Goal: Find specific page/section: Find specific page/section

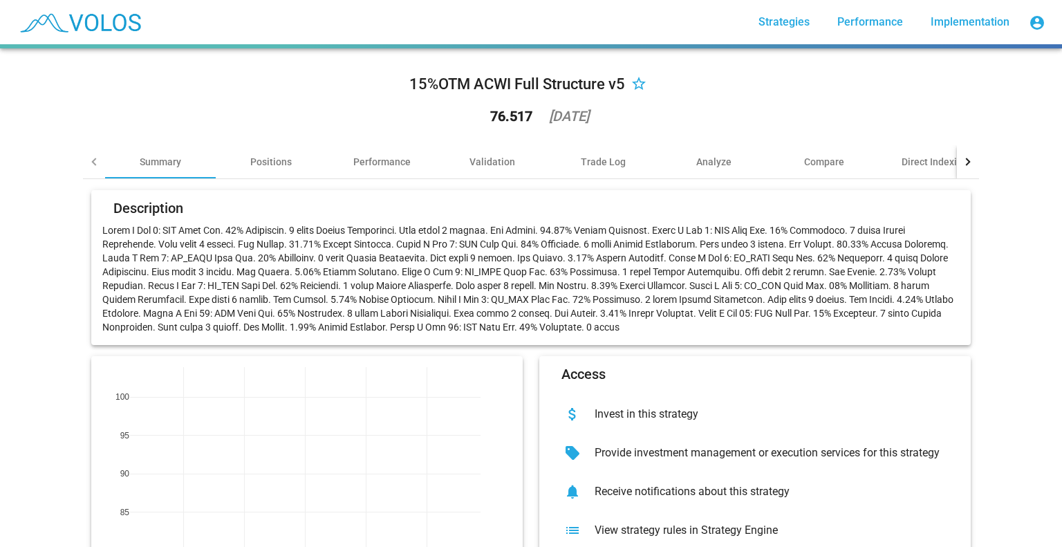
scroll to position [130, 0]
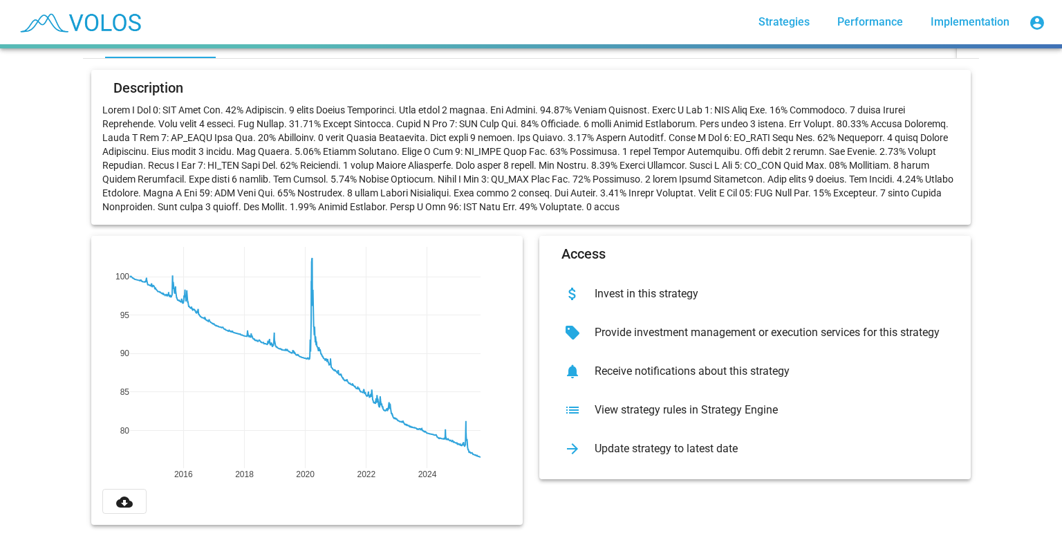
click at [645, 403] on div "View strategy rules in Strategy Engine" at bounding box center [766, 410] width 365 height 14
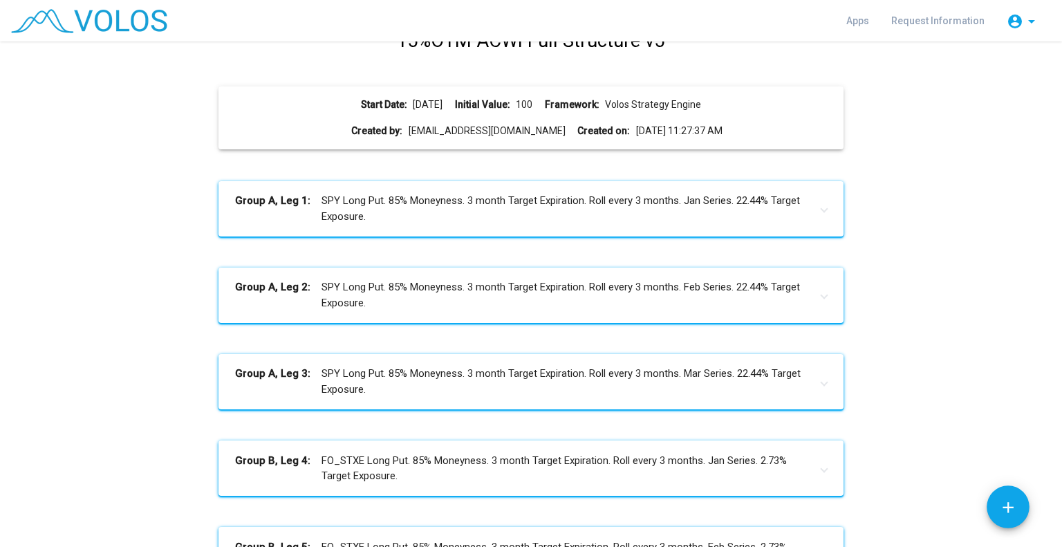
scroll to position [138, 0]
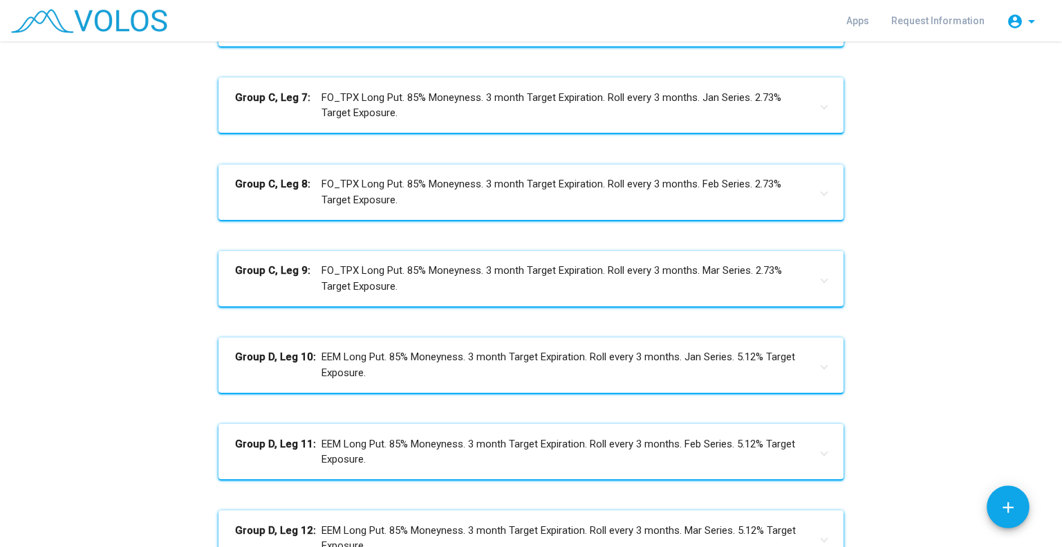
scroll to position [761, 0]
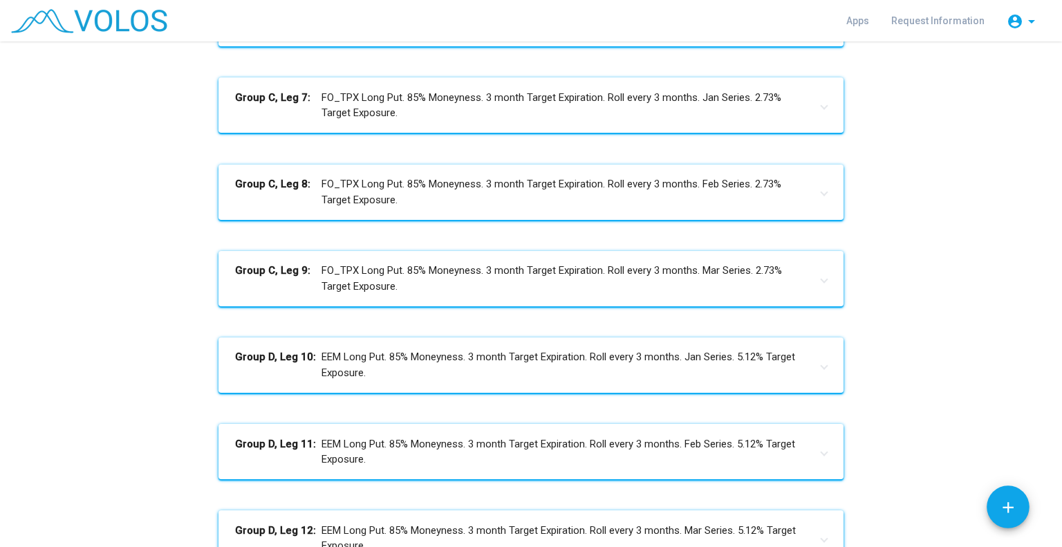
scroll to position [830, 0]
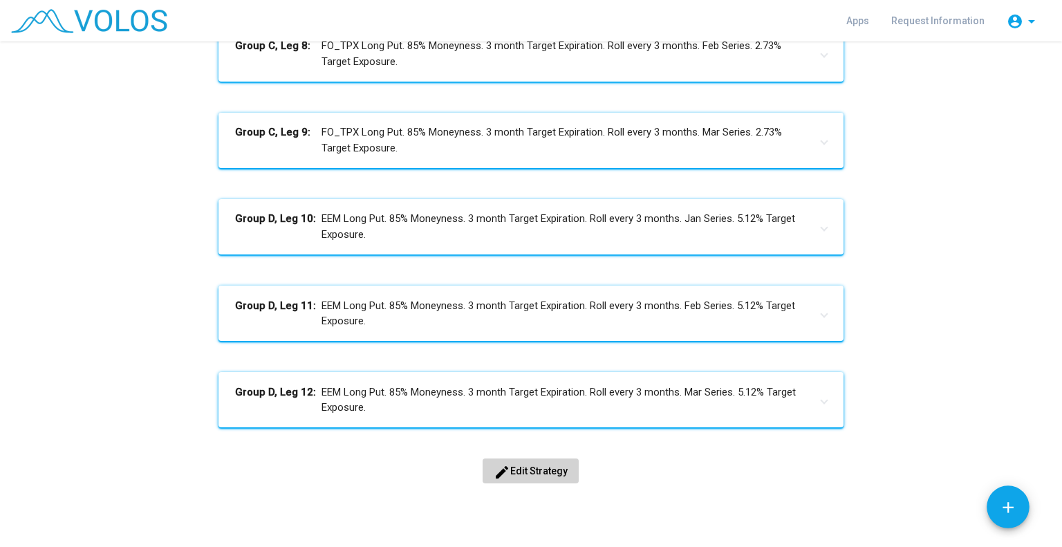
drag, startPoint x: 930, startPoint y: 123, endPoint x: 930, endPoint y: 113, distance: 10.4
